Goal: Task Accomplishment & Management: Use online tool/utility

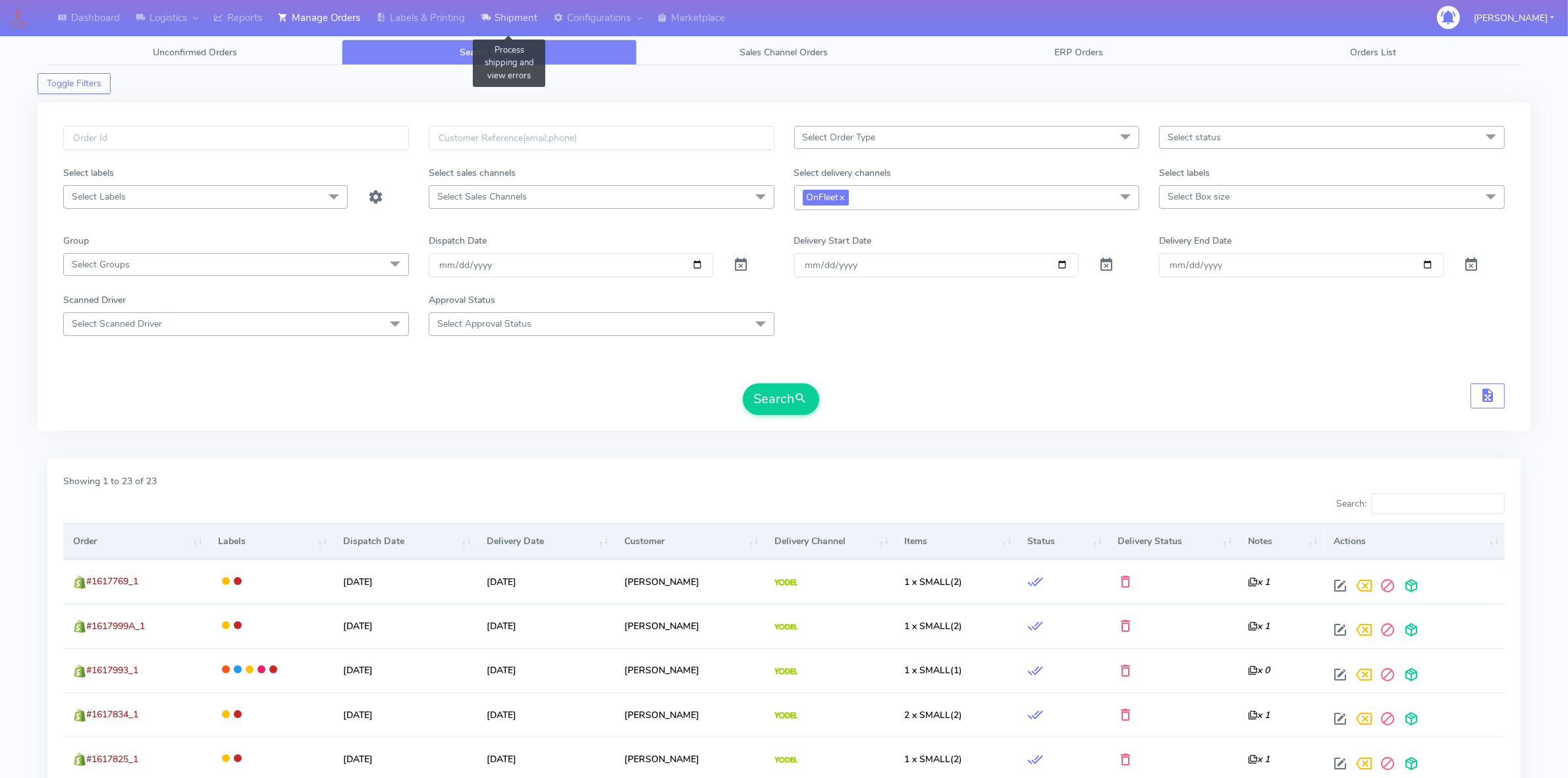
click at [497, 18] on link "Shipment" at bounding box center [509, 18] width 72 height 36
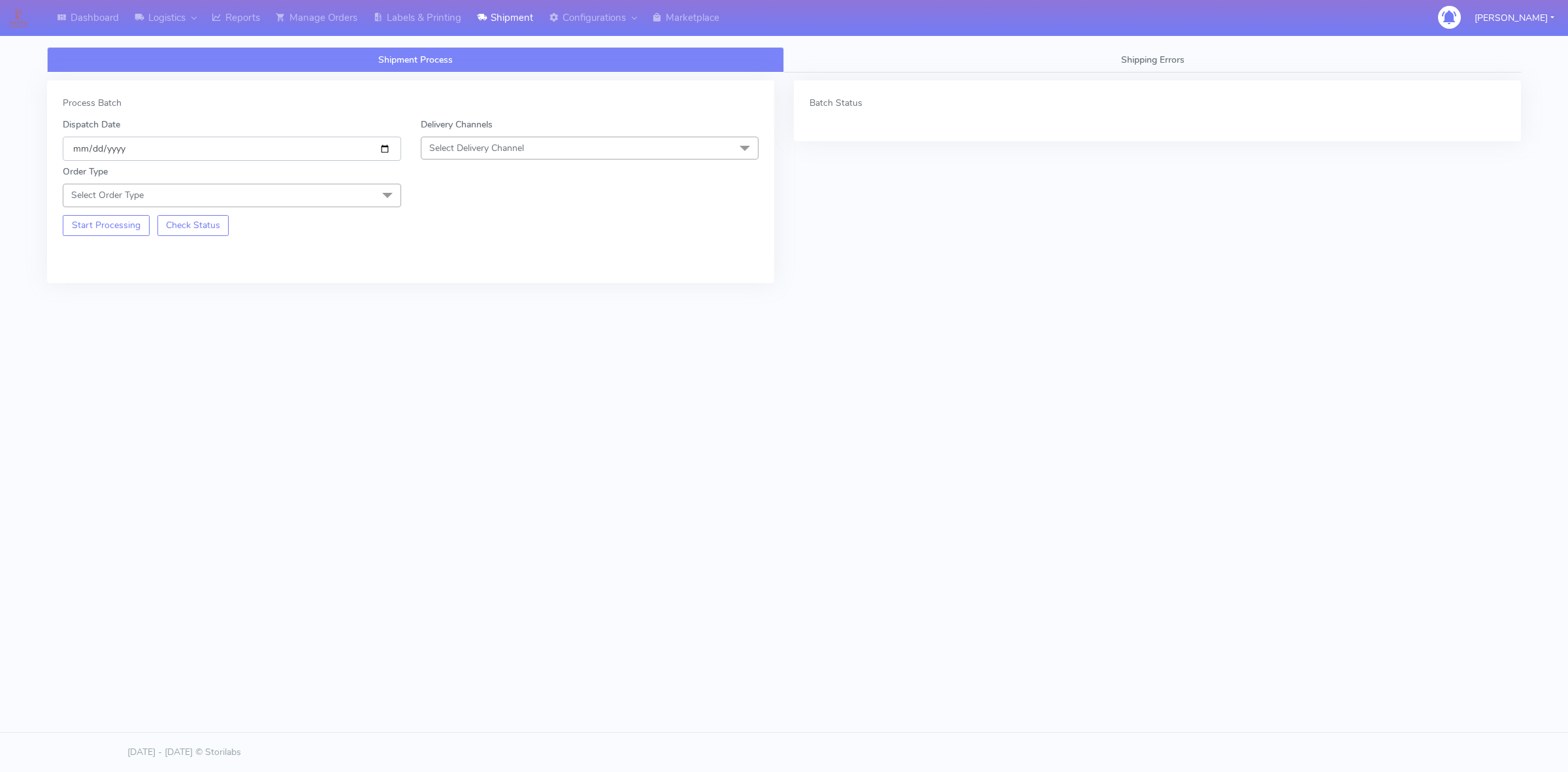
click at [386, 152] on input "[DATE]" at bounding box center [232, 148] width 339 height 24
type input "[DATE]"
click at [494, 150] on span "Select Delivery Channel" at bounding box center [590, 148] width 339 height 23
click at [476, 232] on div "OnFleet" at bounding box center [589, 230] width 324 height 14
click at [176, 191] on span "Select Order Type" at bounding box center [232, 195] width 339 height 23
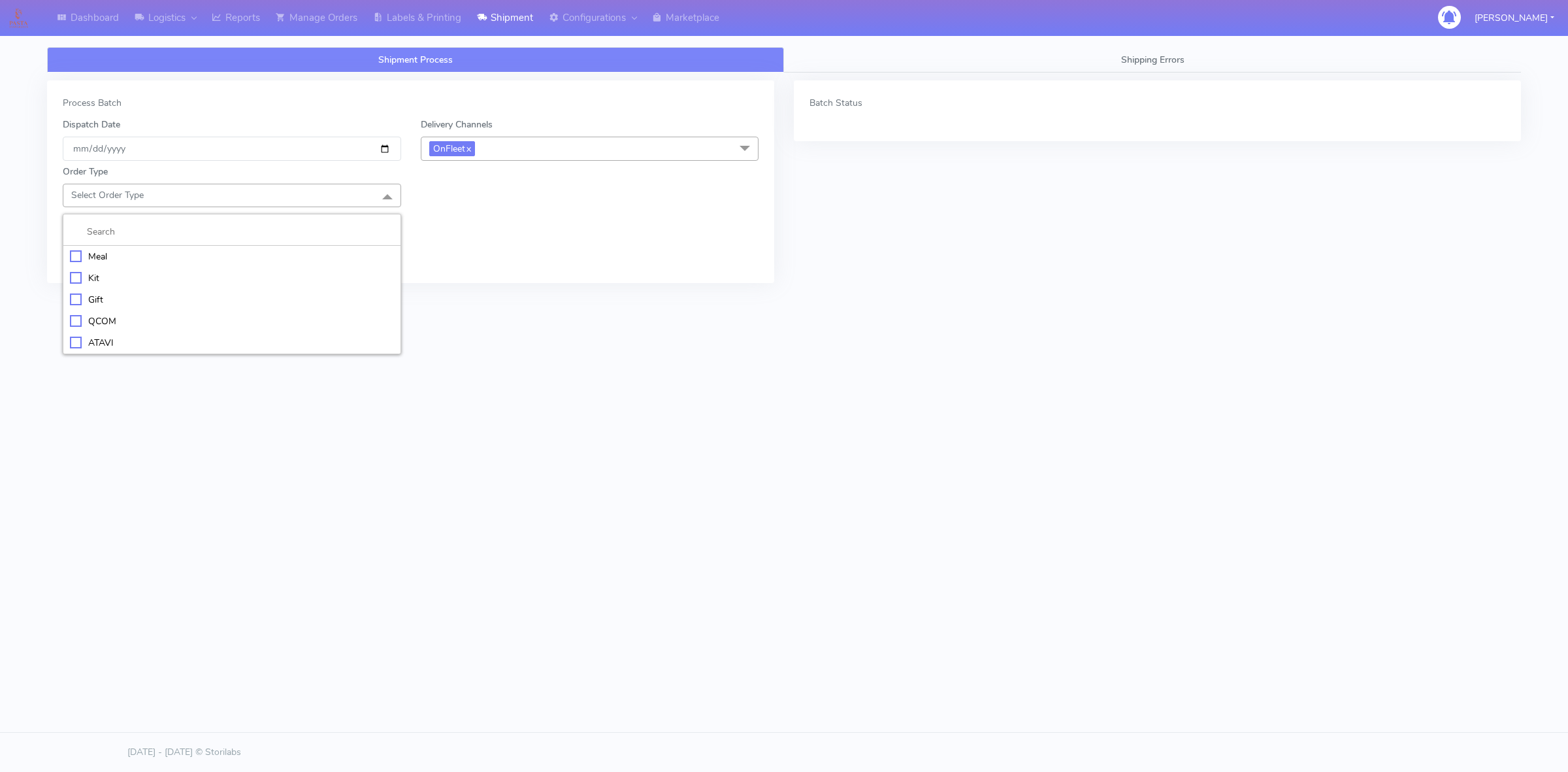
click at [108, 254] on div "Meal" at bounding box center [231, 256] width 324 height 14
click at [452, 196] on span "Select Box Size" at bounding box center [460, 194] width 63 height 13
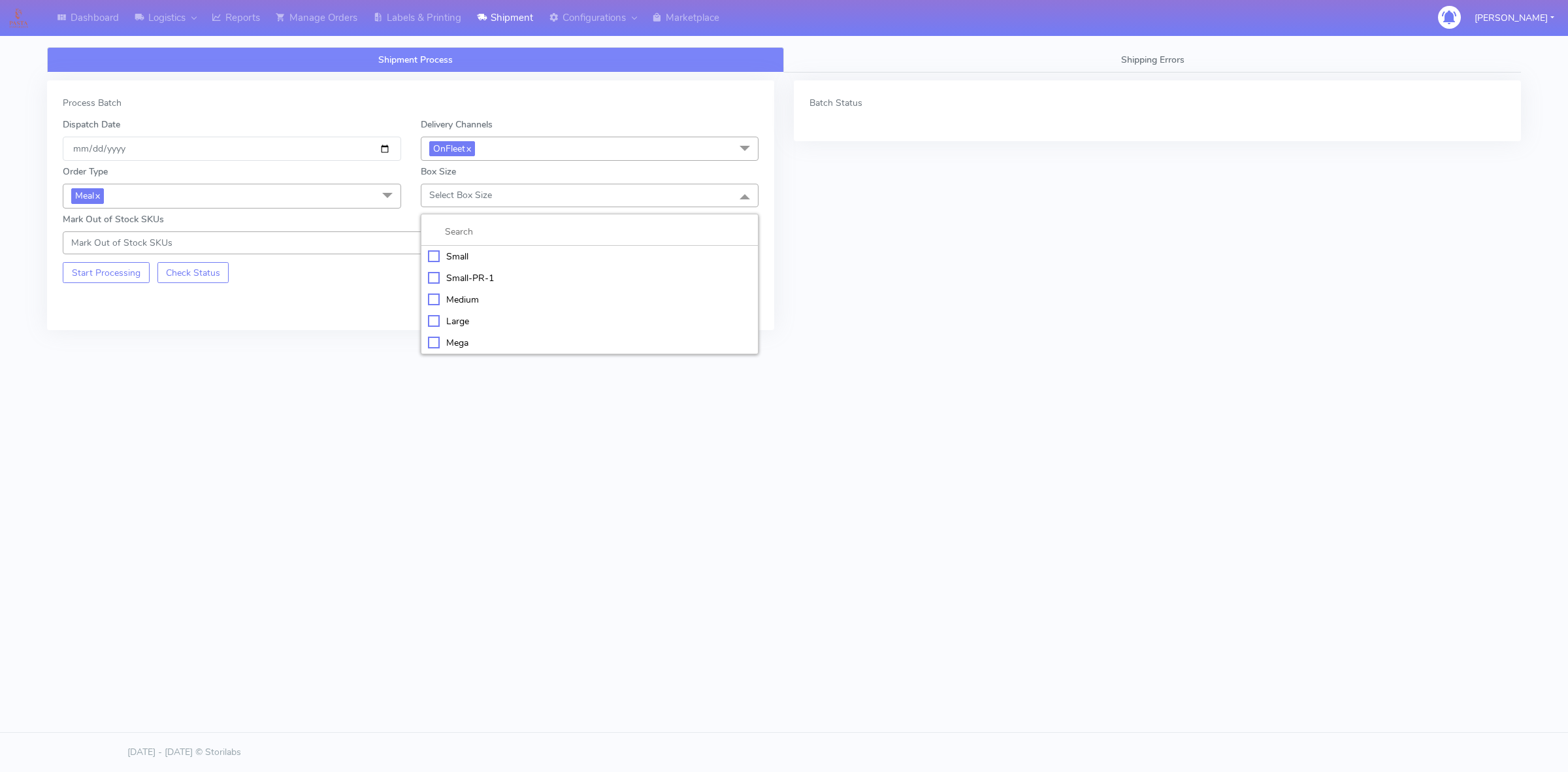
click at [471, 256] on div "Small" at bounding box center [589, 256] width 324 height 14
click at [104, 279] on button "Start Processing" at bounding box center [106, 273] width 87 height 21
